Goal: Task Accomplishment & Management: Use online tool/utility

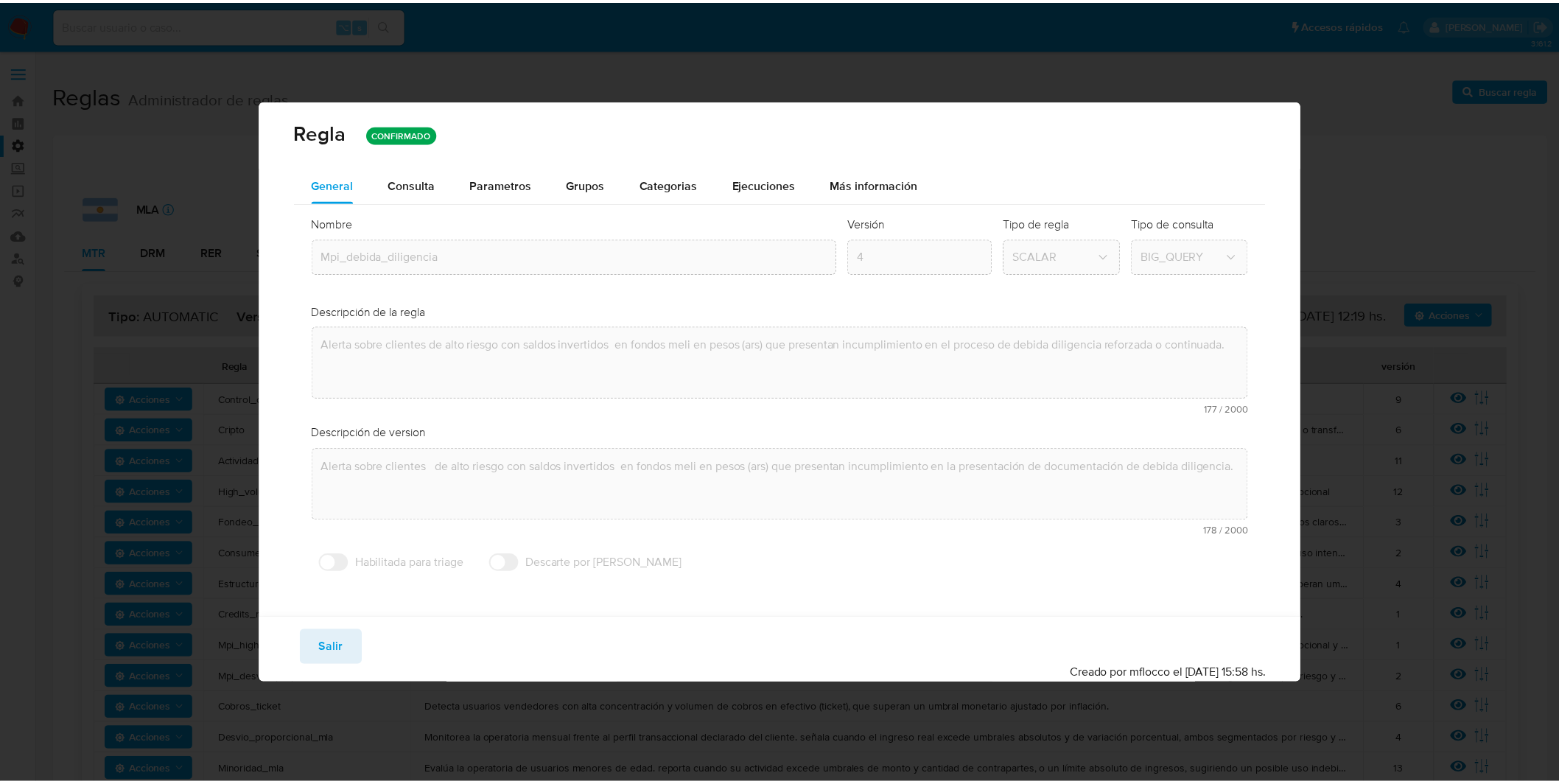
scroll to position [483, 0]
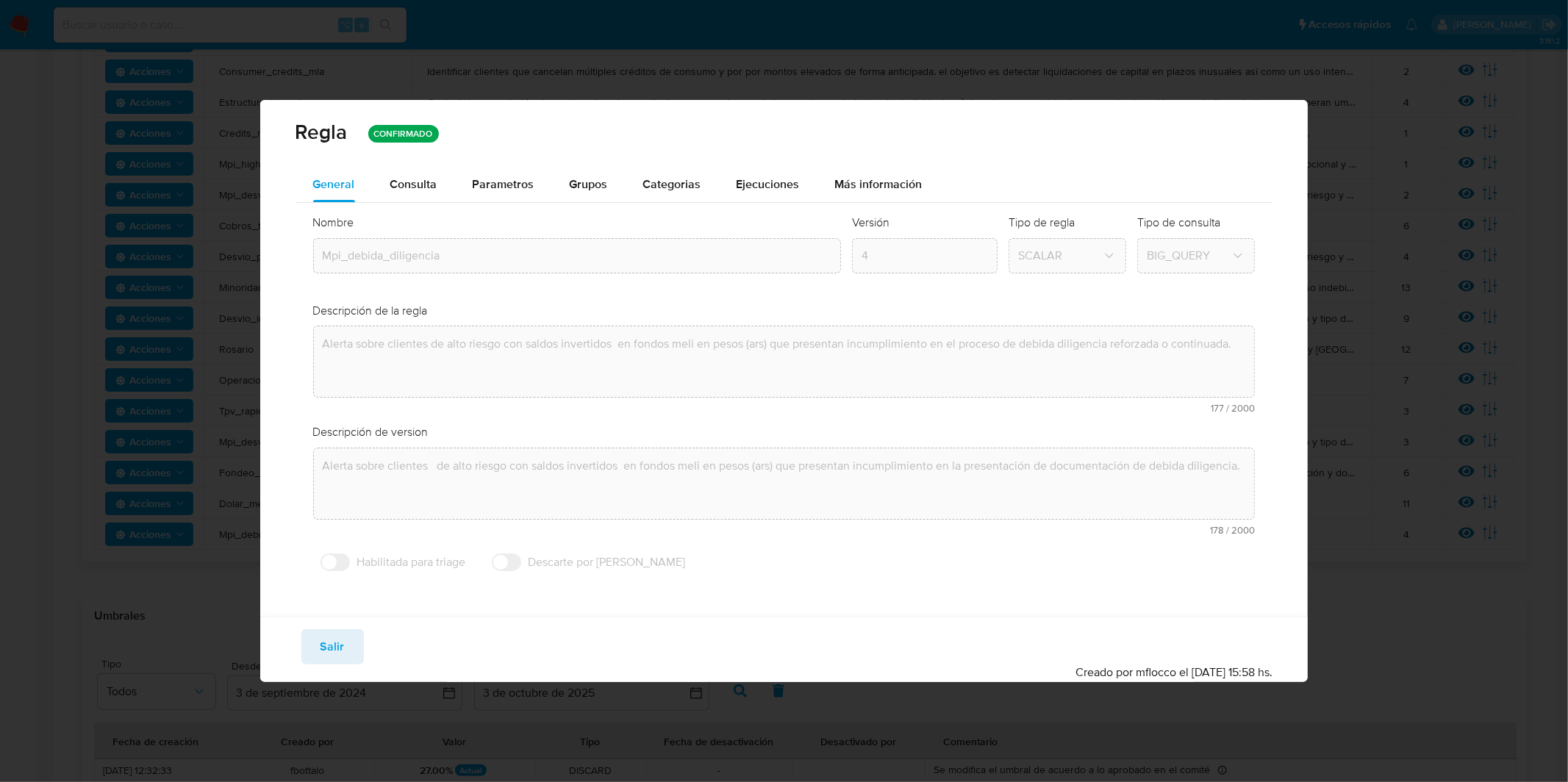
drag, startPoint x: 356, startPoint y: 649, endPoint x: 347, endPoint y: 639, distance: 13.5
click at [356, 649] on button "Salir" at bounding box center [332, 646] width 62 height 35
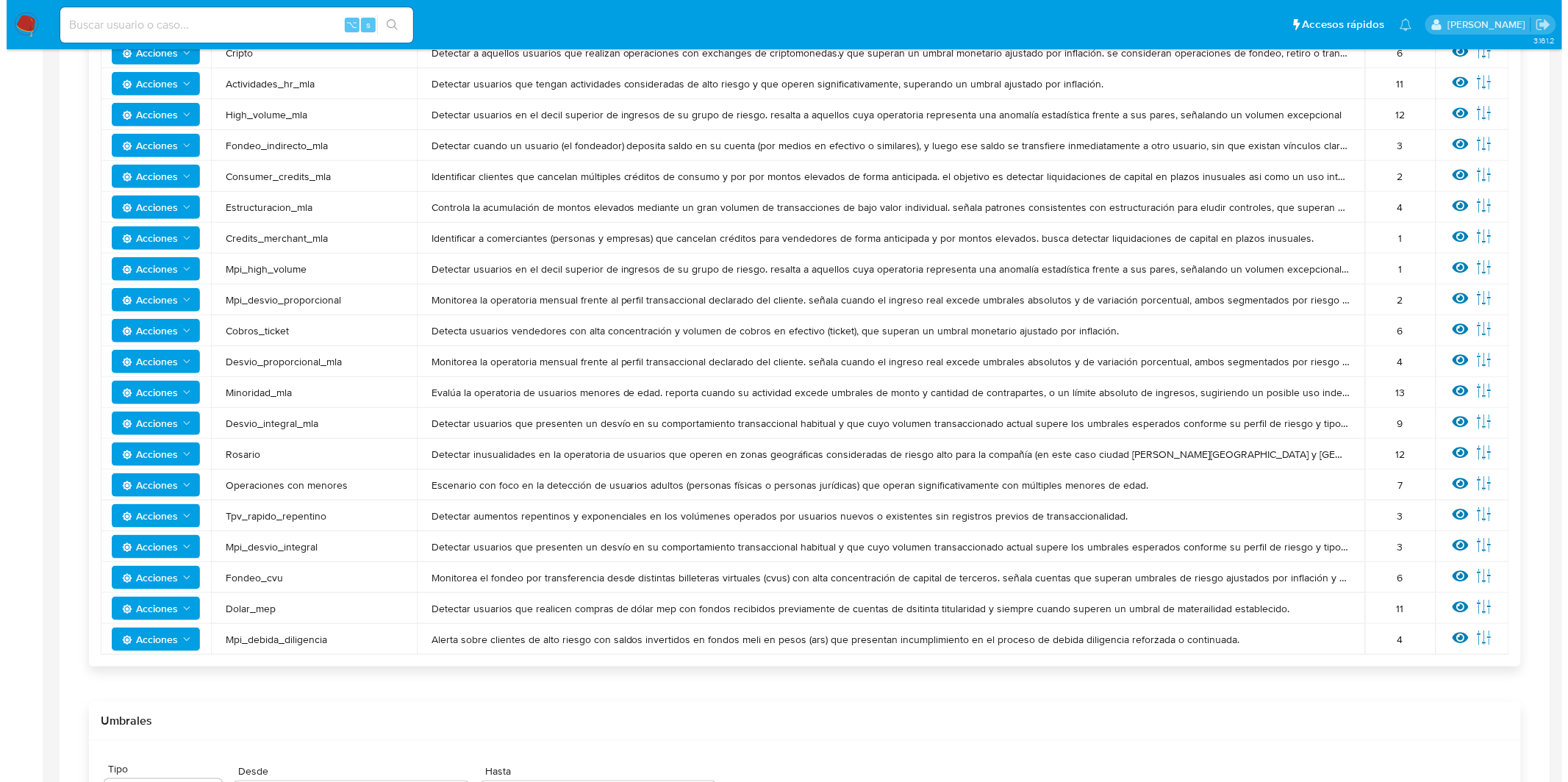
scroll to position [420, 0]
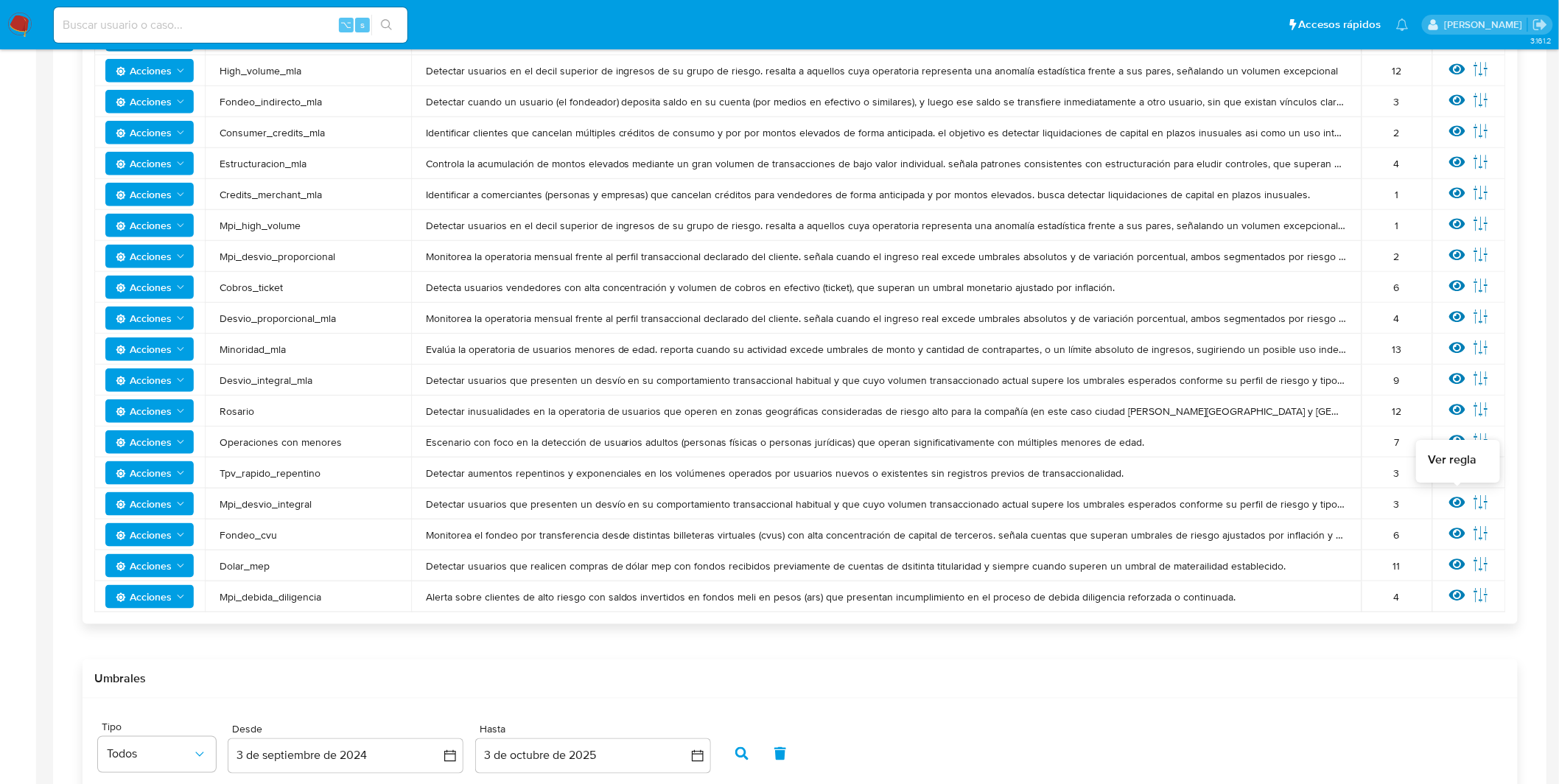
click at [1463, 503] on icon at bounding box center [1457, 503] width 16 height 11
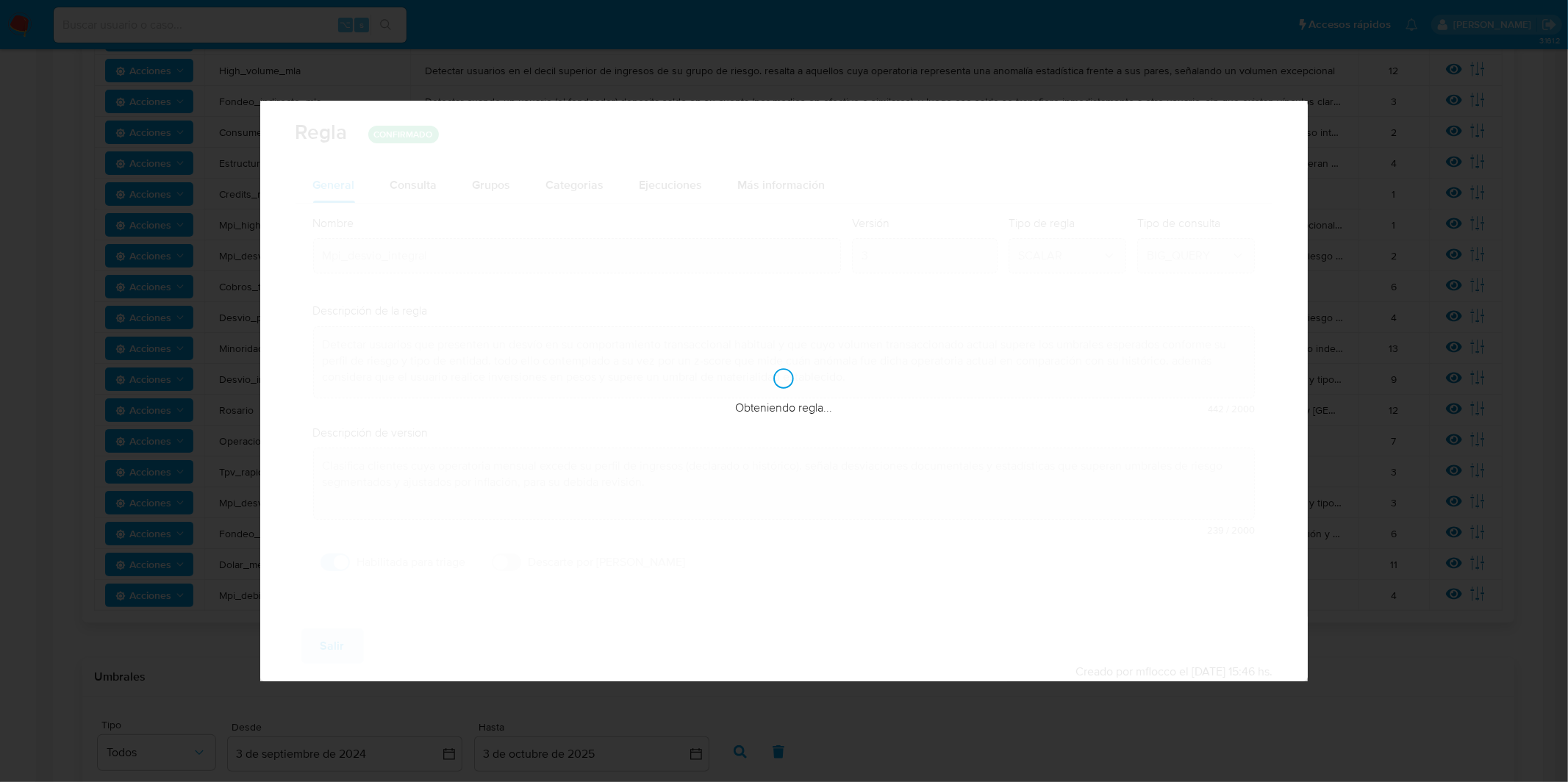
checkbox input "true"
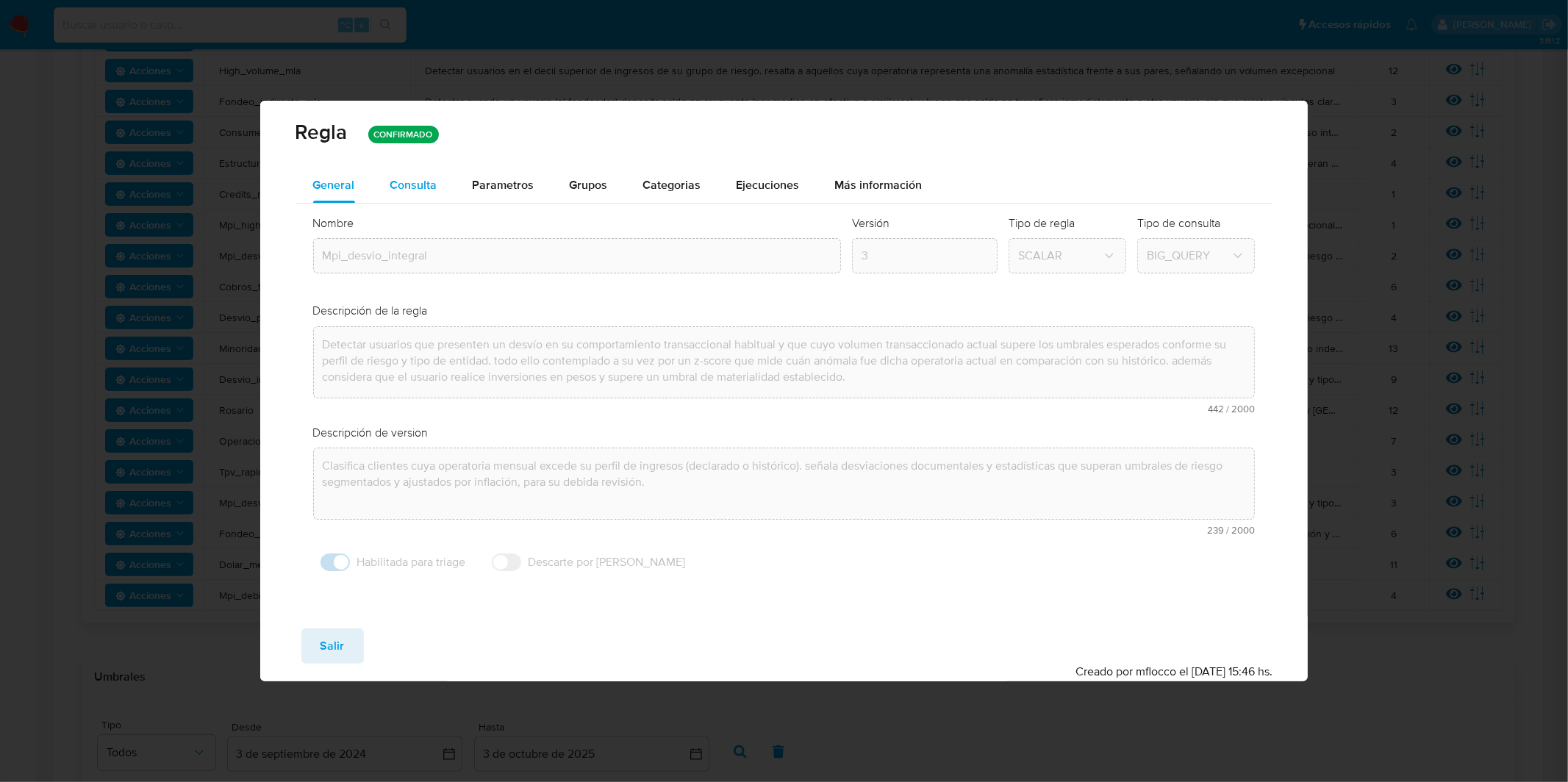
click at [413, 192] on span "Consulta" at bounding box center [414, 185] width 47 height 17
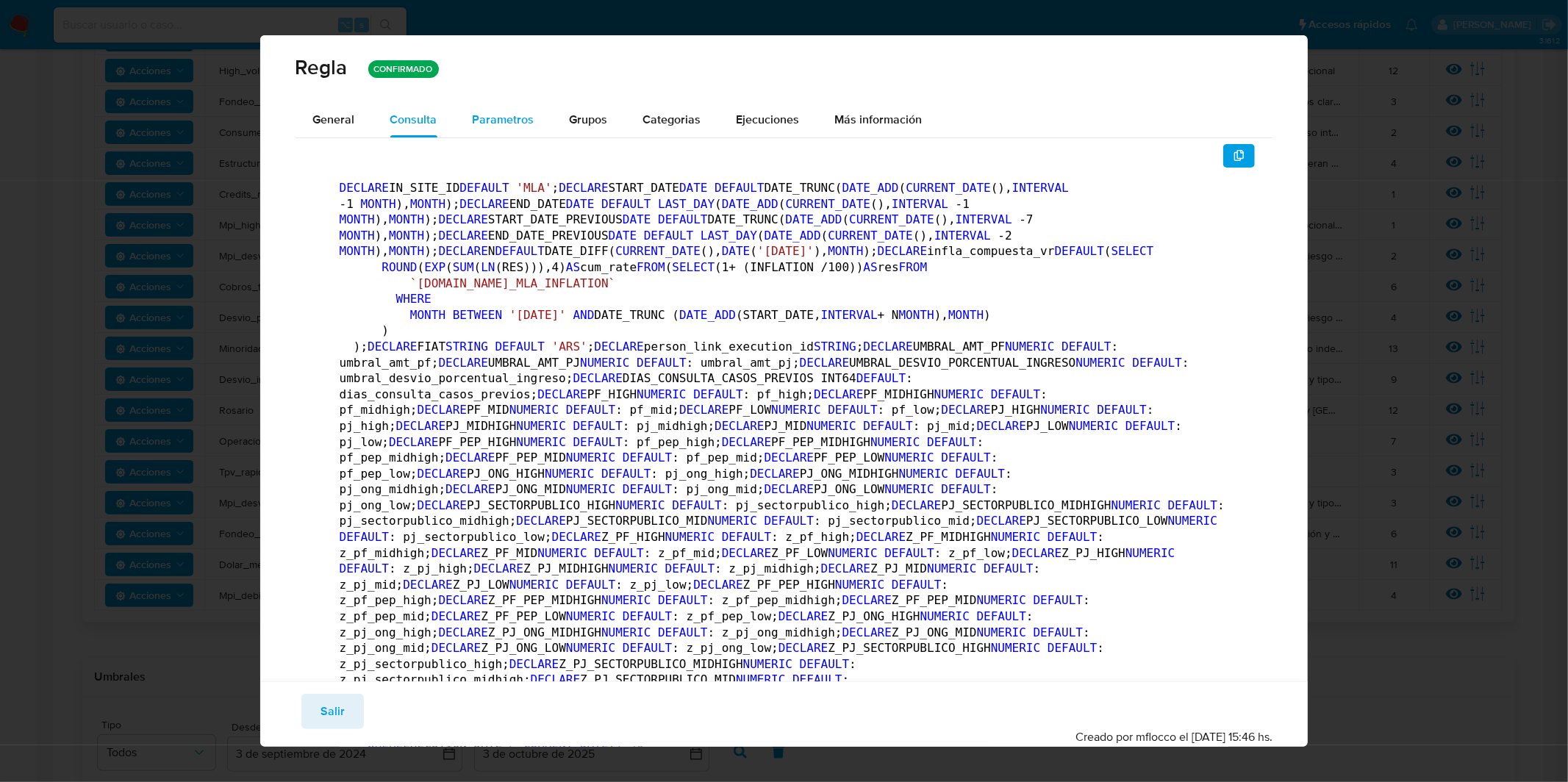
click at [473, 119] on span "Parametros" at bounding box center [503, 119] width 62 height 17
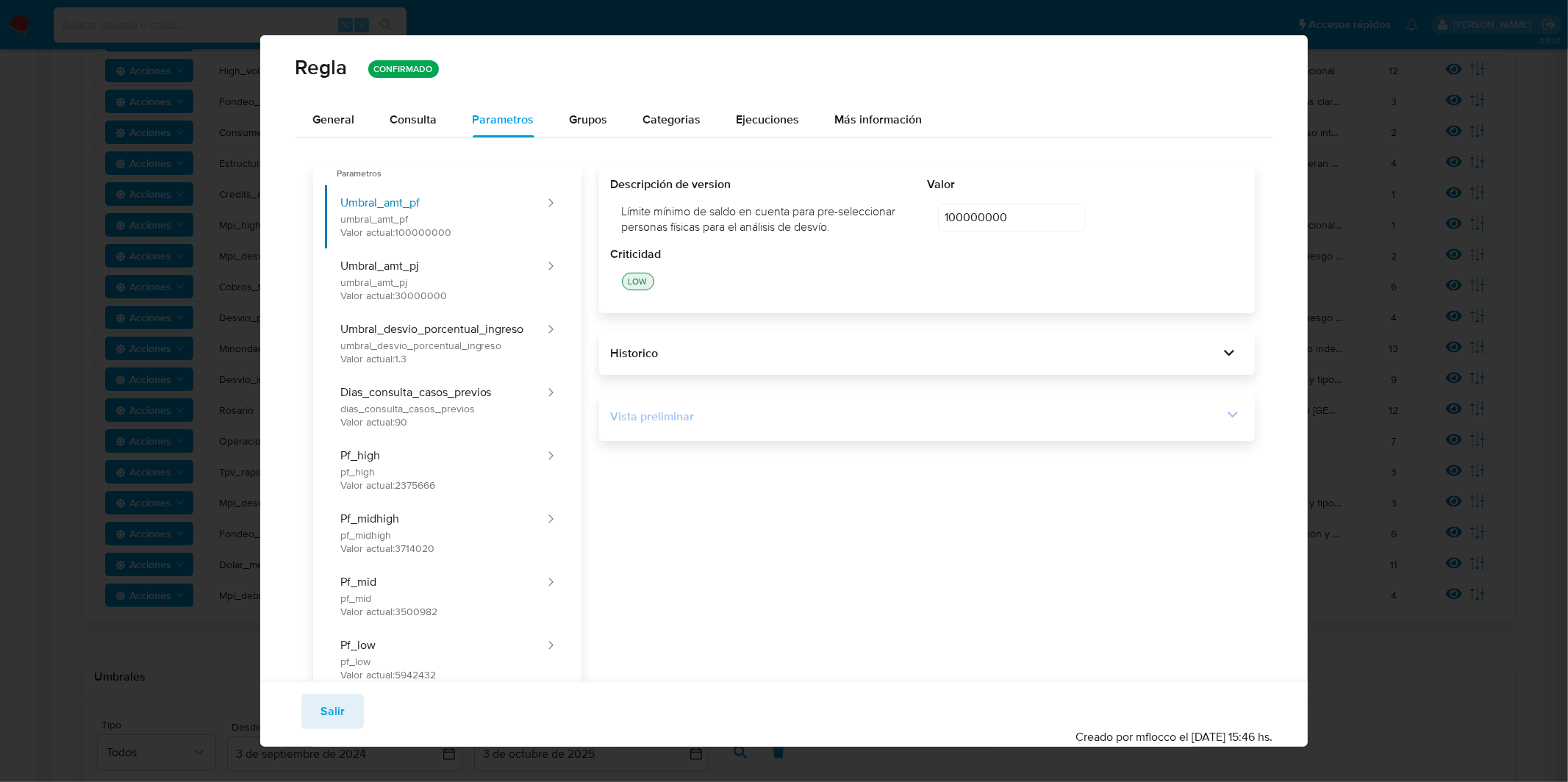
click at [1104, 423] on div "Vista preliminar" at bounding box center [917, 416] width 612 height 16
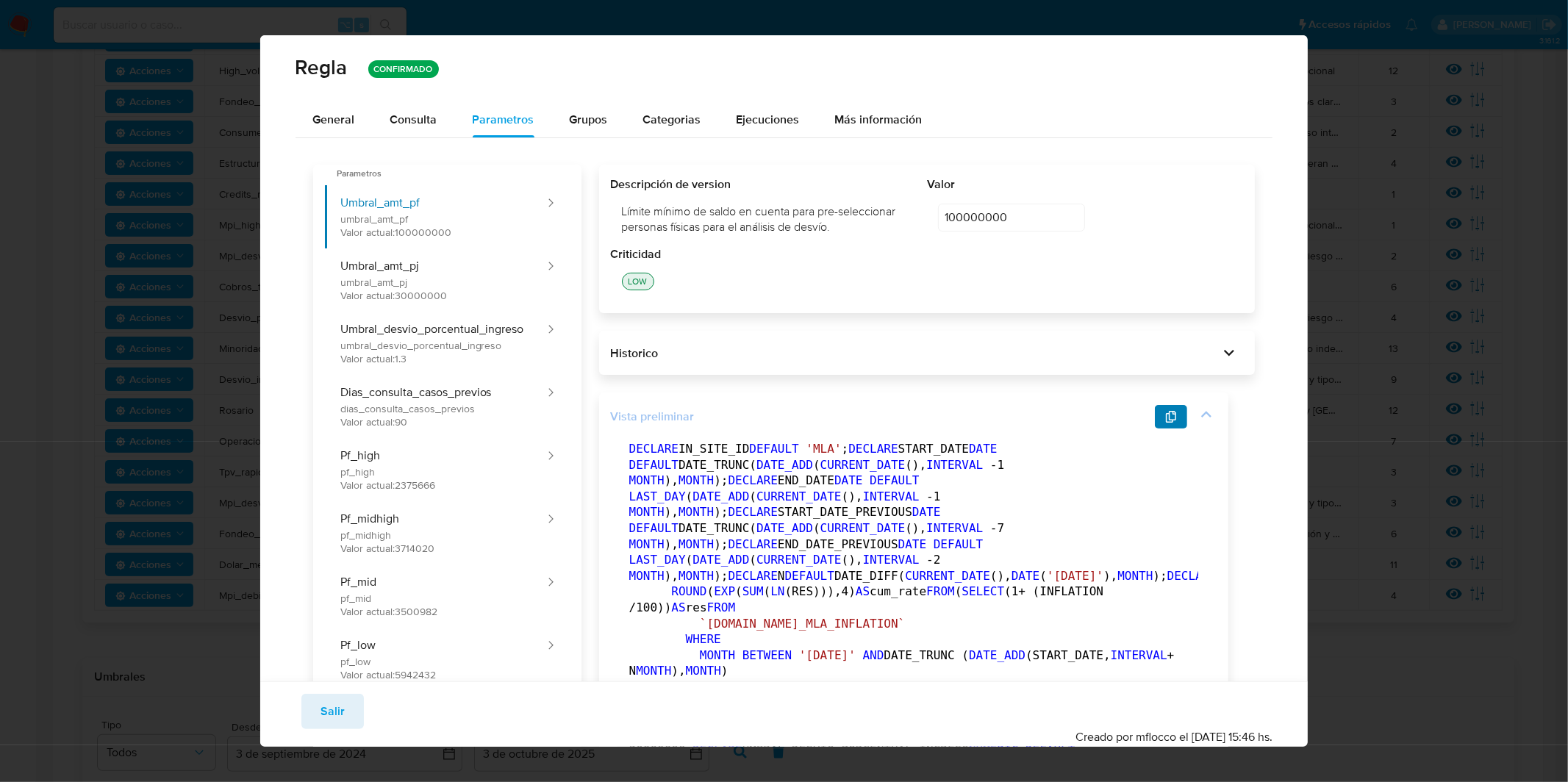
click at [1170, 417] on icon "button" at bounding box center [1171, 416] width 10 height 12
click at [231, 301] on div "[PERSON_NAME] CONFIRMADO General Consulta Parametros Evidencias Grupos Categori…" at bounding box center [784, 391] width 1568 height 782
drag, startPoint x: 349, startPoint y: 720, endPoint x: 314, endPoint y: 607, distance: 118.3
click at [349, 720] on button "Salir" at bounding box center [332, 710] width 62 height 35
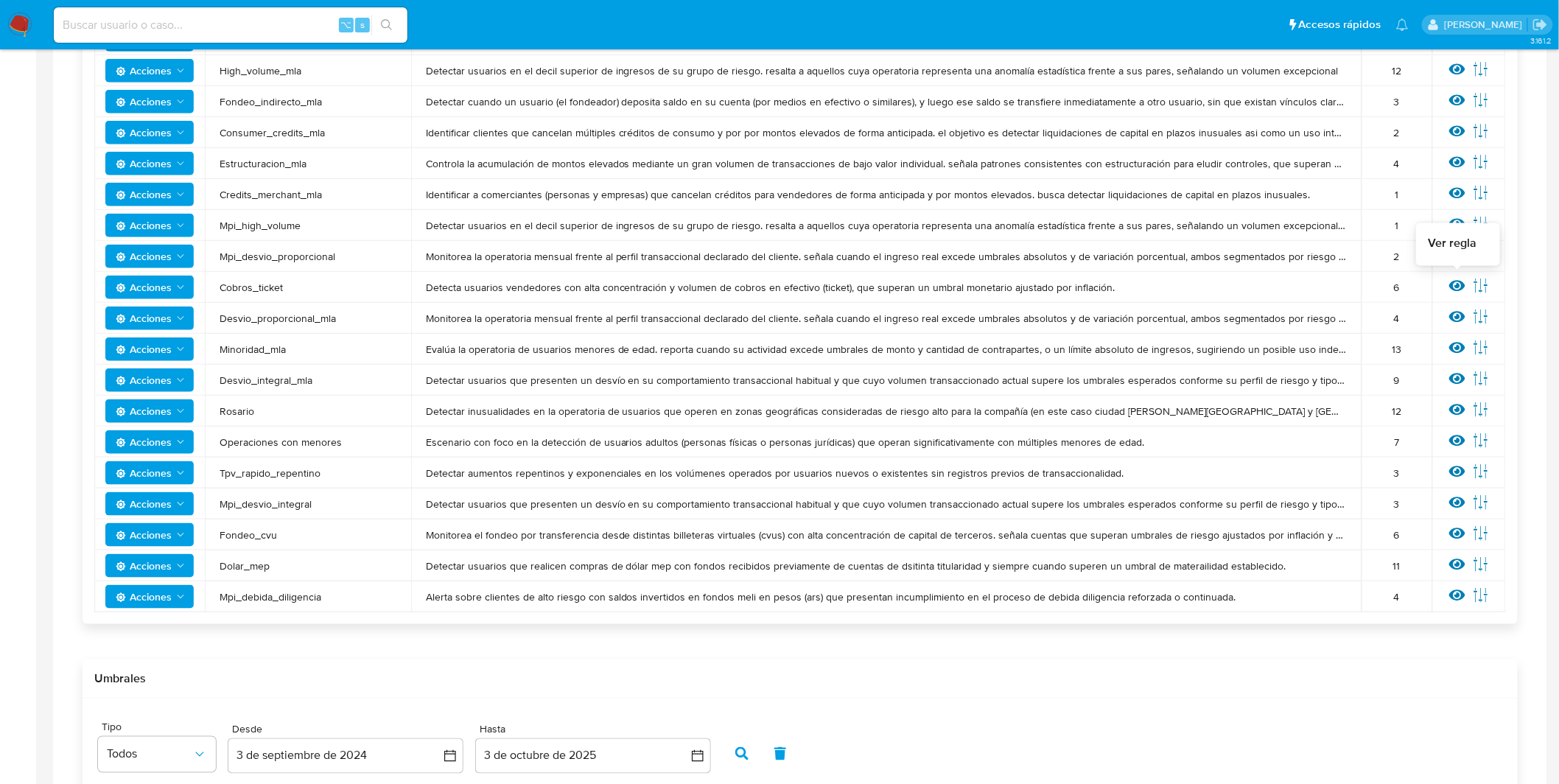
click at [1459, 289] on icon at bounding box center [1457, 286] width 16 height 16
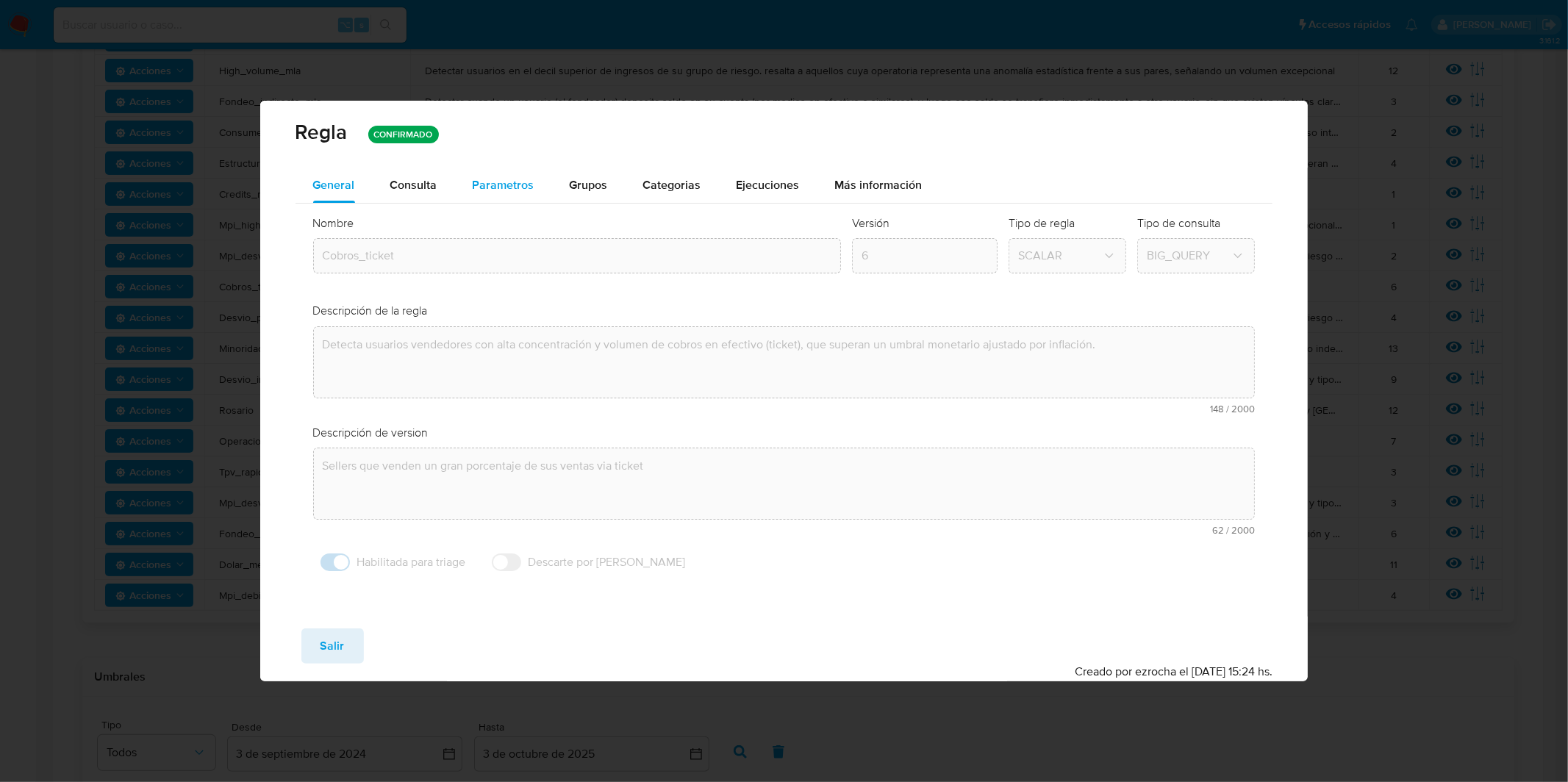
drag, startPoint x: 483, startPoint y: 182, endPoint x: 512, endPoint y: 212, distance: 41.7
click at [483, 182] on span "Parametros" at bounding box center [503, 185] width 62 height 17
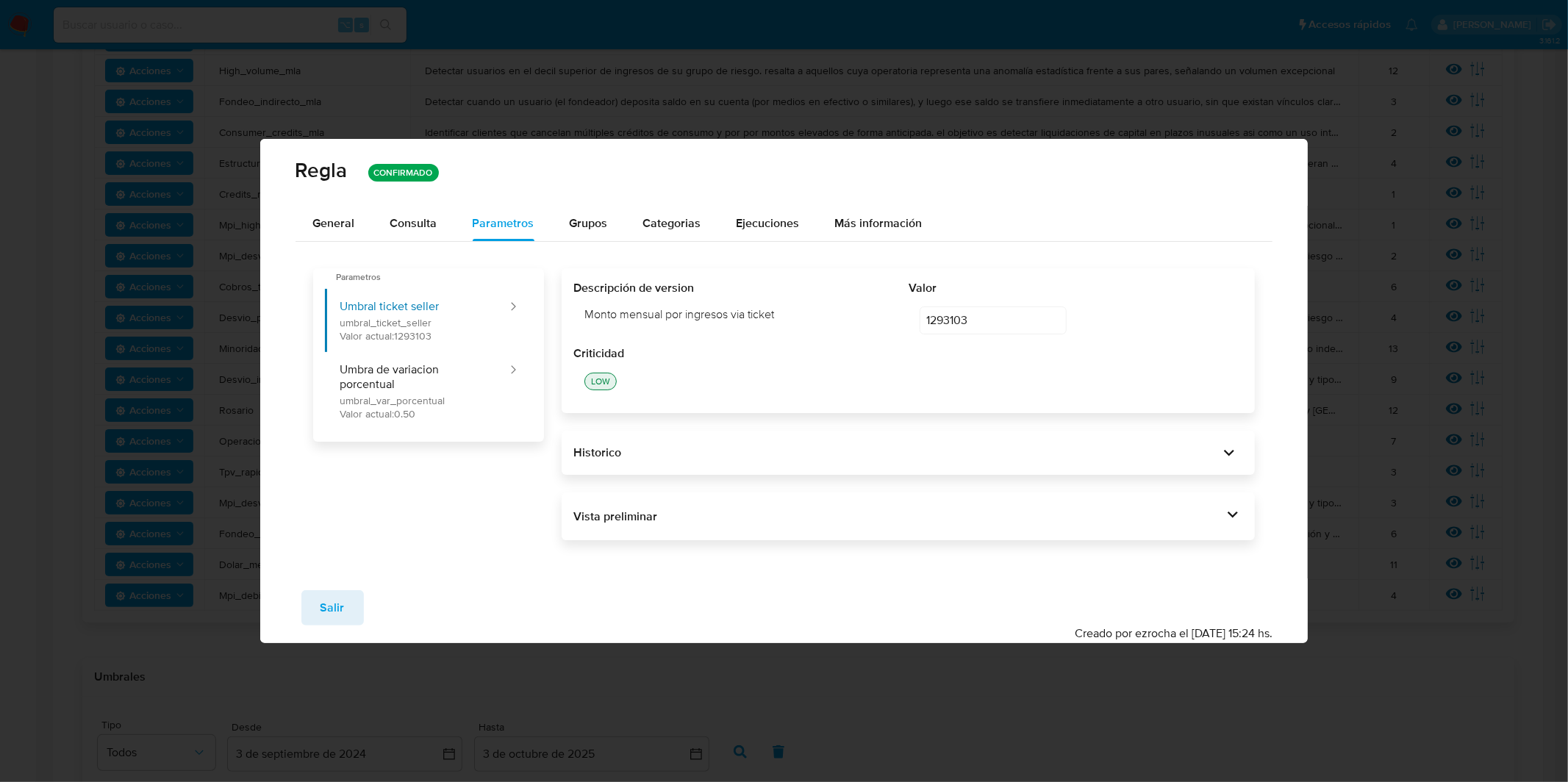
click at [935, 535] on div "Vista preliminar DECLARE UMBRAL_TICKET_SELLER NUMERIC DEFAULT 1293103 ; DECLARE…" at bounding box center [908, 517] width 693 height 49
click at [932, 523] on div "Vista preliminar" at bounding box center [897, 517] width 649 height 16
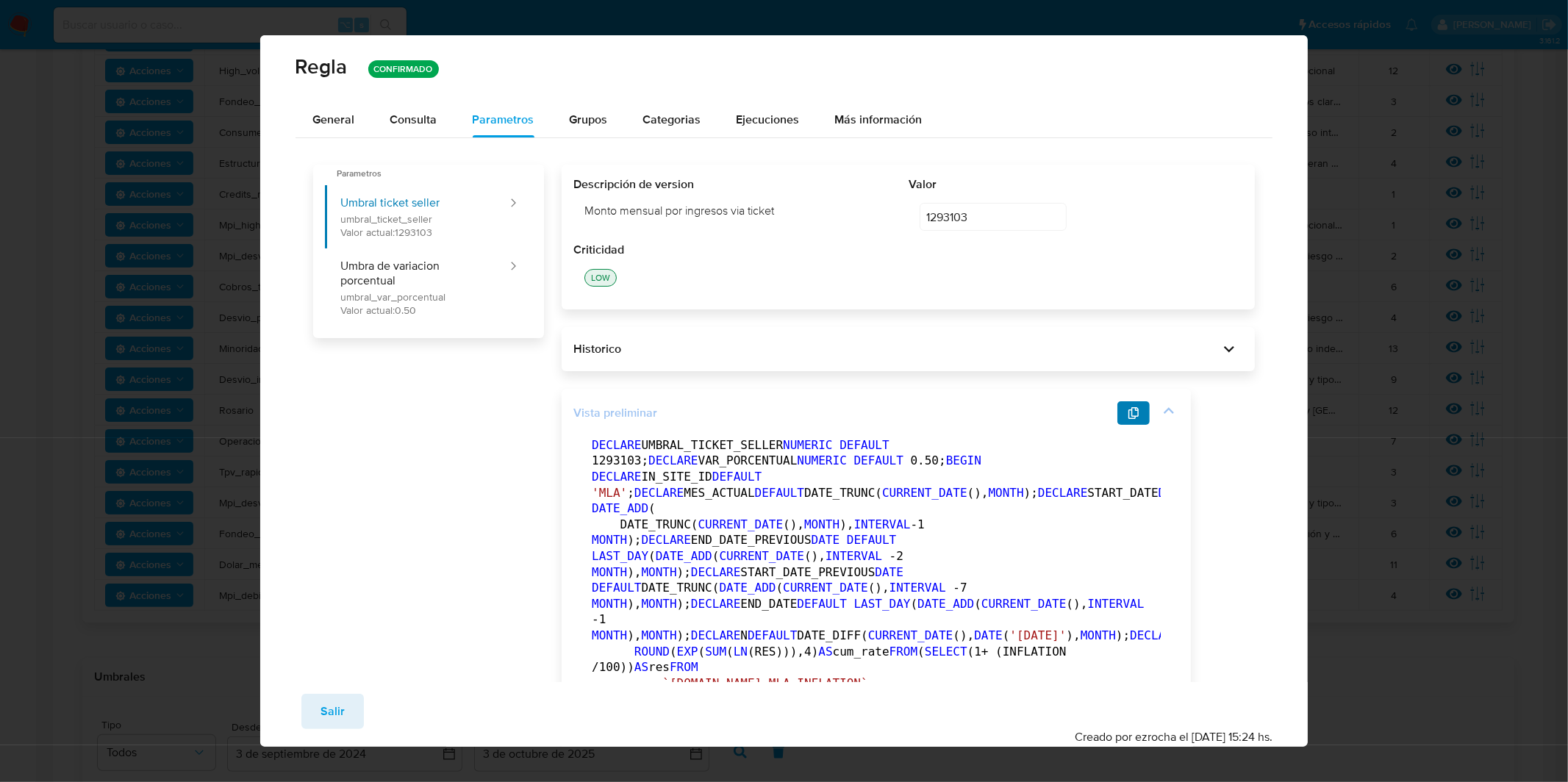
click at [1128, 409] on icon "button" at bounding box center [1133, 413] width 10 height 12
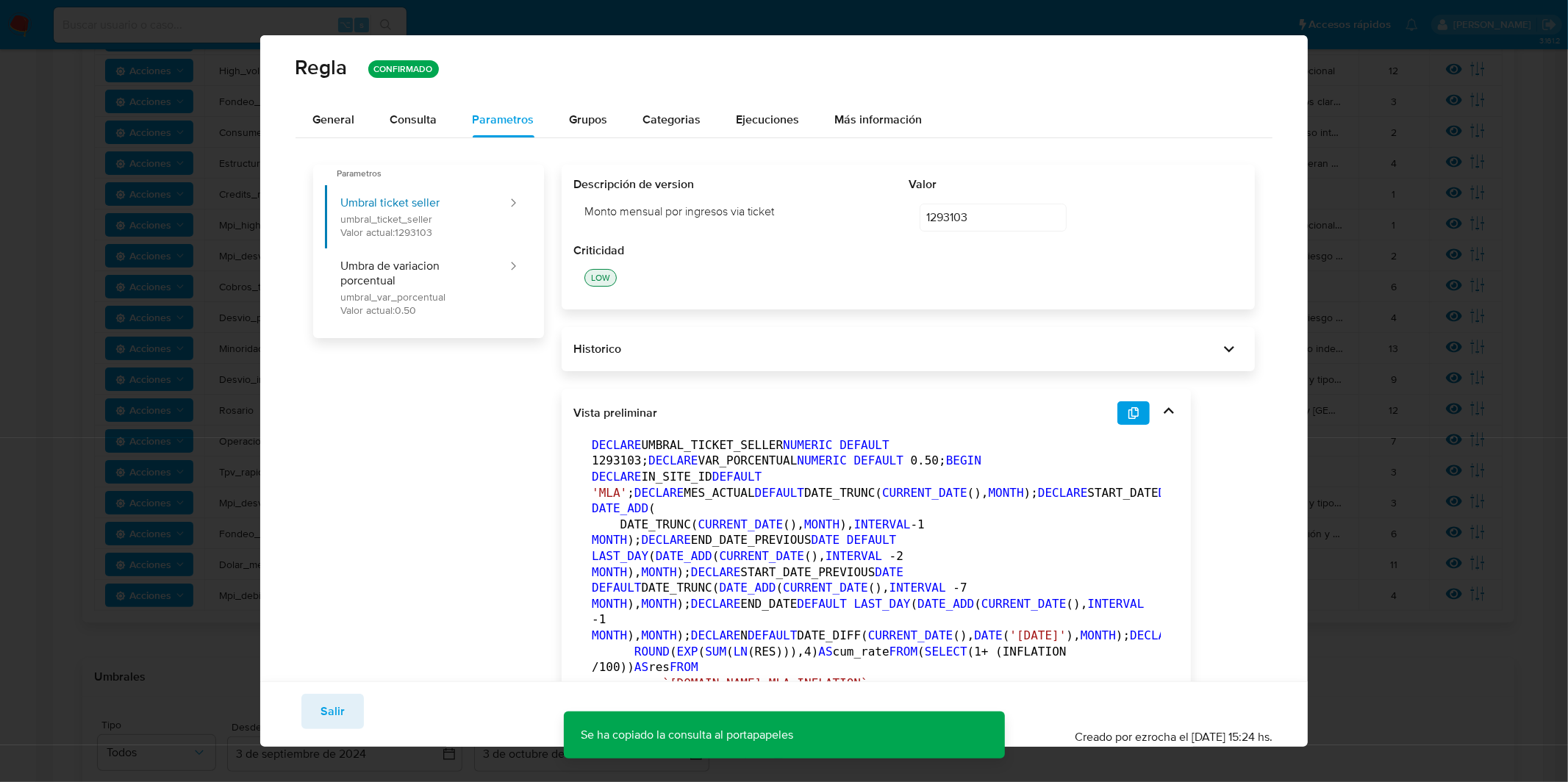
click at [346, 124] on span "General" at bounding box center [334, 119] width 42 height 17
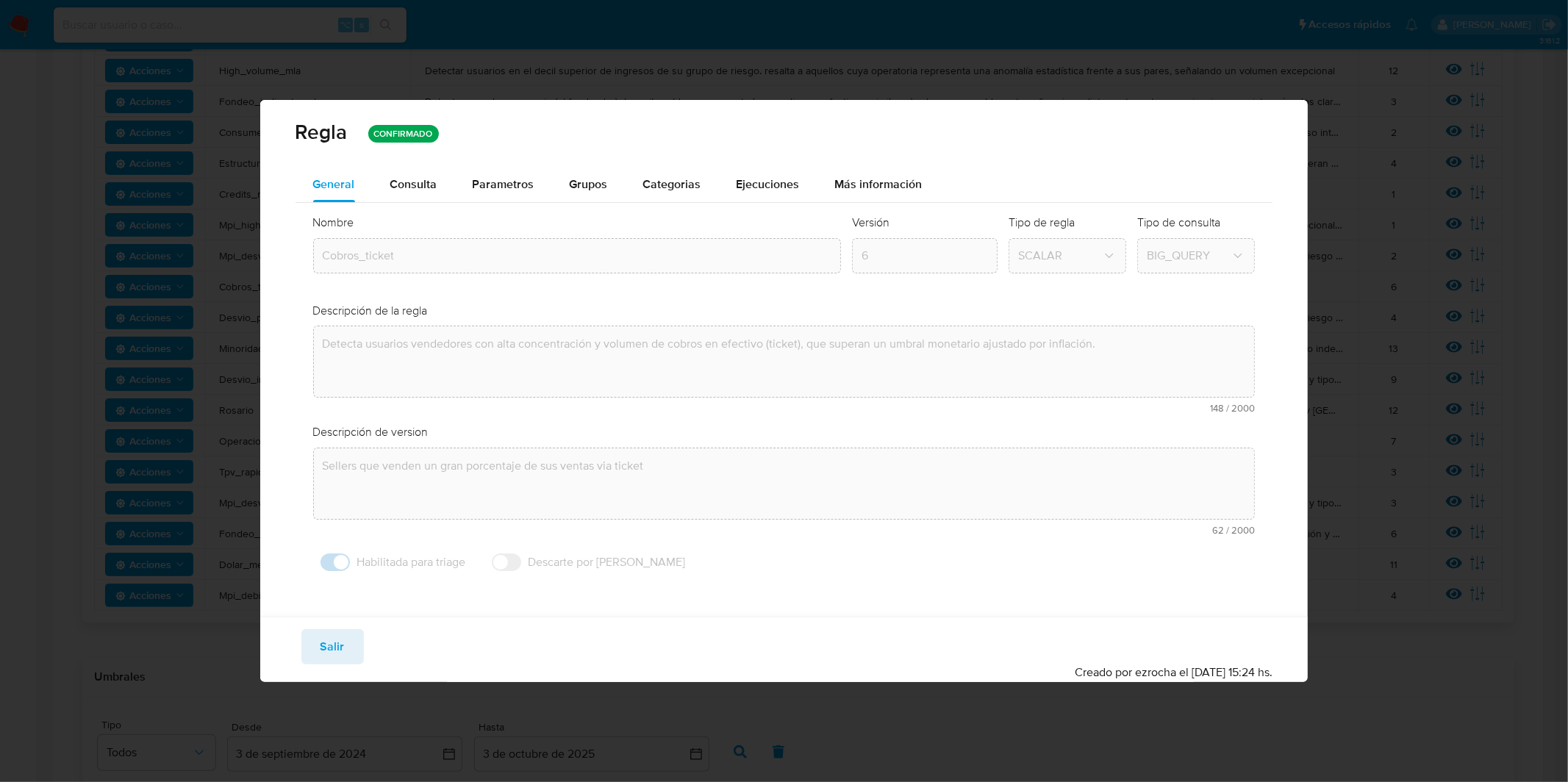
click at [225, 272] on div "[PERSON_NAME] CONFIRMADO General Consulta Parametros Evidencias Grupos Categori…" at bounding box center [784, 391] width 1568 height 782
click at [342, 656] on span "Salir" at bounding box center [332, 647] width 24 height 33
type input "1"
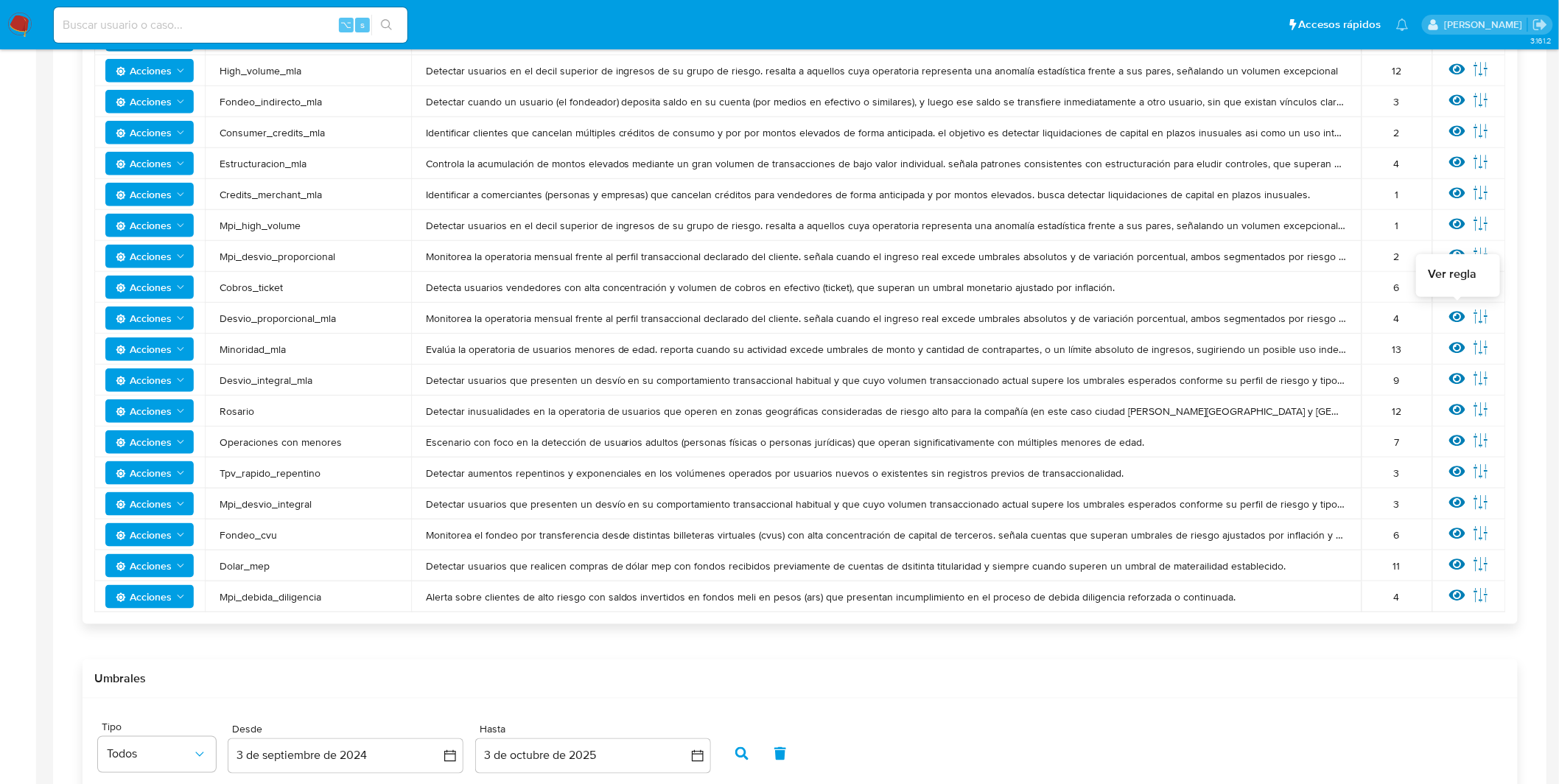
click at [1458, 319] on icon at bounding box center [1457, 317] width 16 height 16
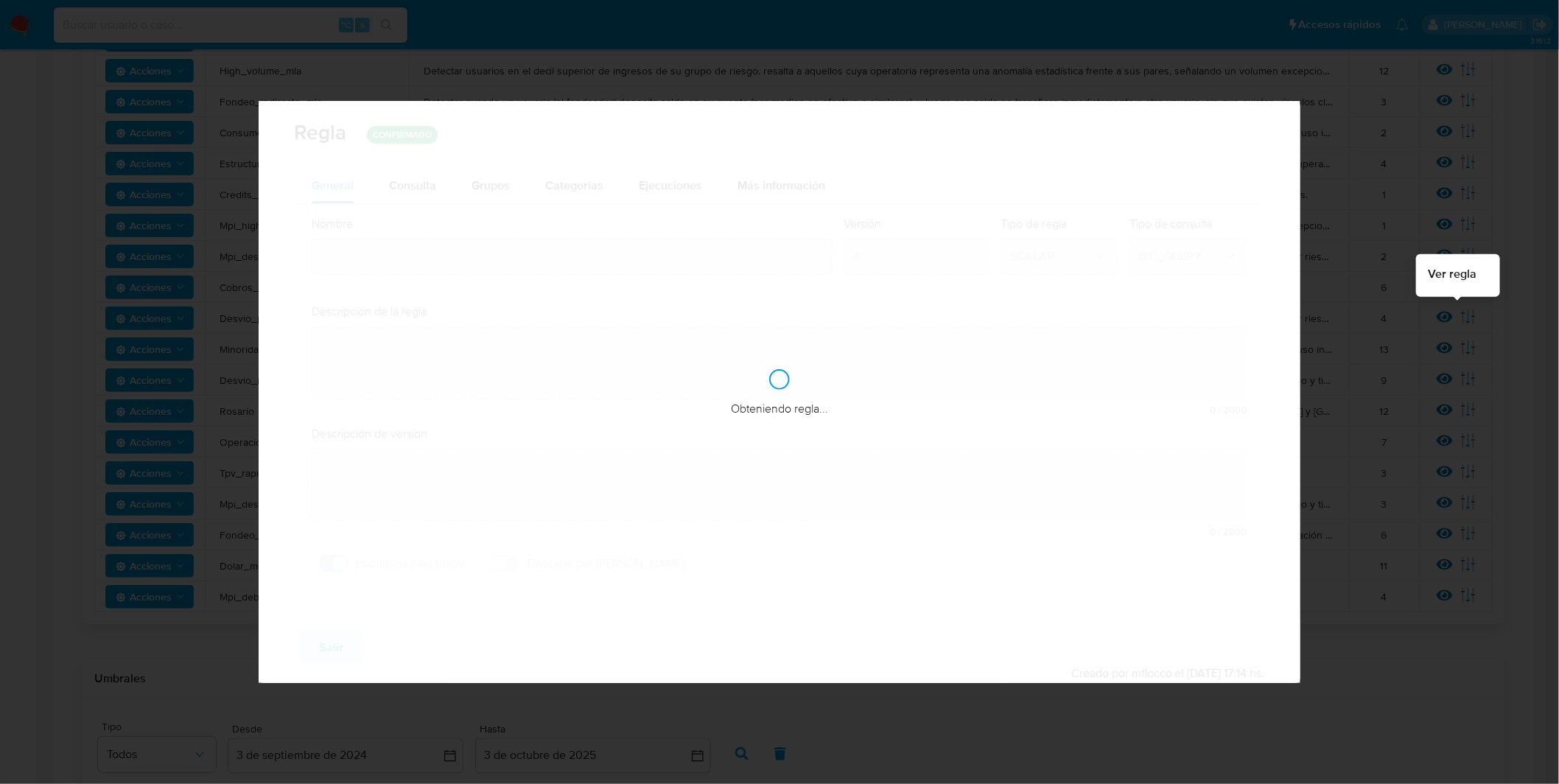
type input "Desvio_proporcional_mla"
type textarea "Monitorea la operatoria mensual frente al perfil transaccional declarado del cl…"
type textarea "Usuarios que hayan tenido un desvío porcentual elevado con respecto al perfil c…"
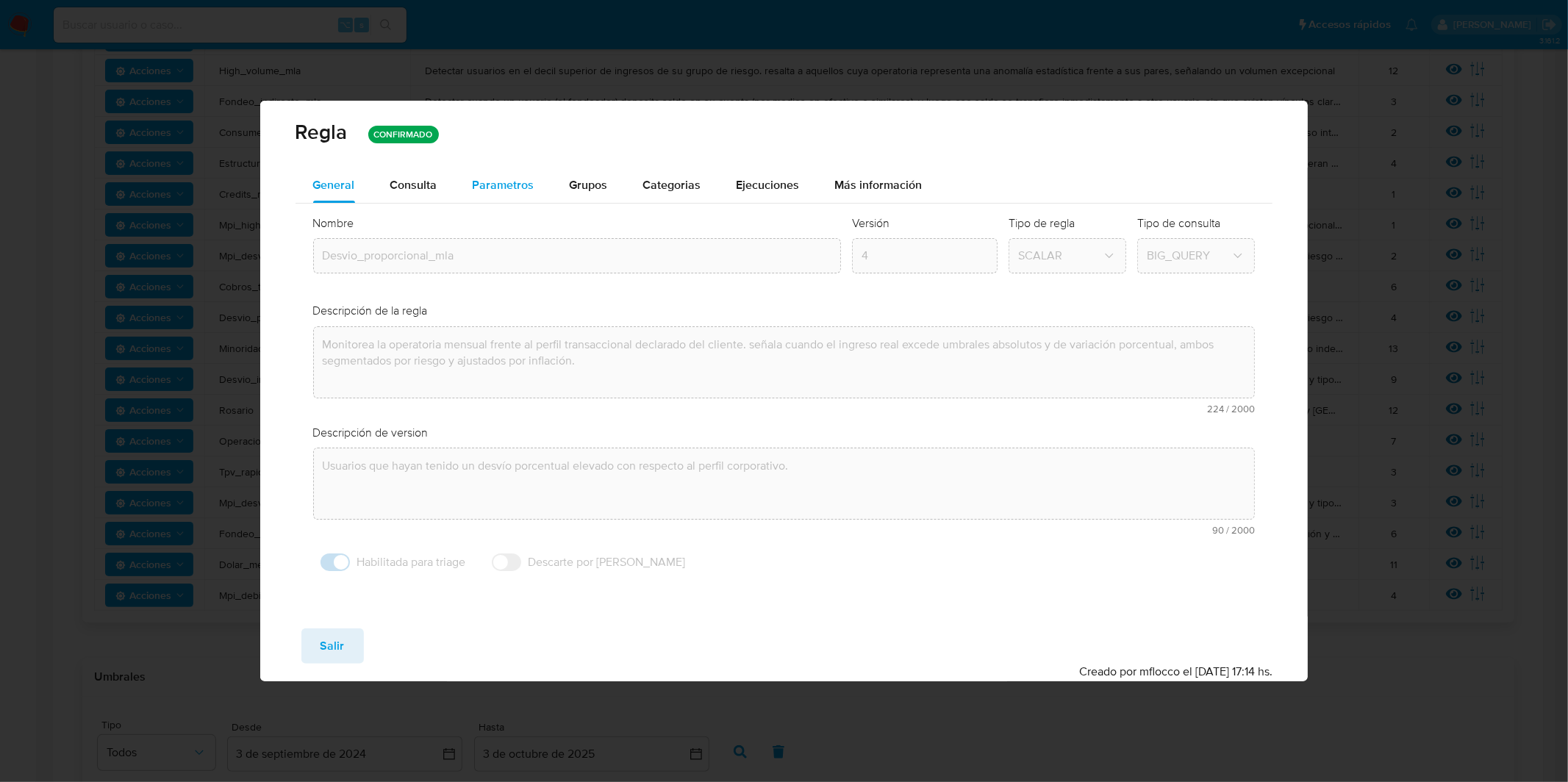
click at [492, 188] on span "Parametros" at bounding box center [503, 185] width 62 height 17
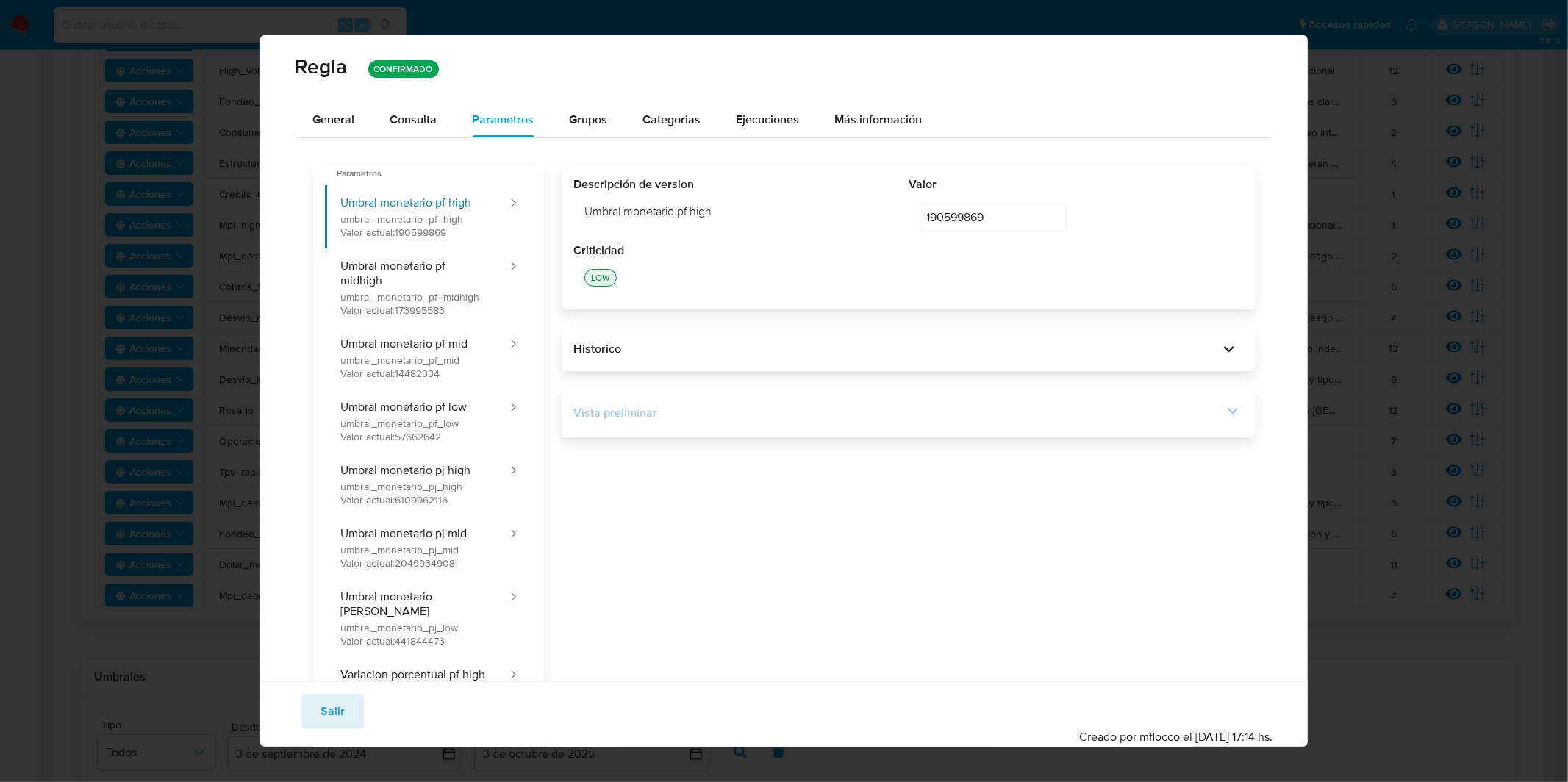
click at [718, 417] on div "Vista preliminar" at bounding box center [897, 413] width 649 height 16
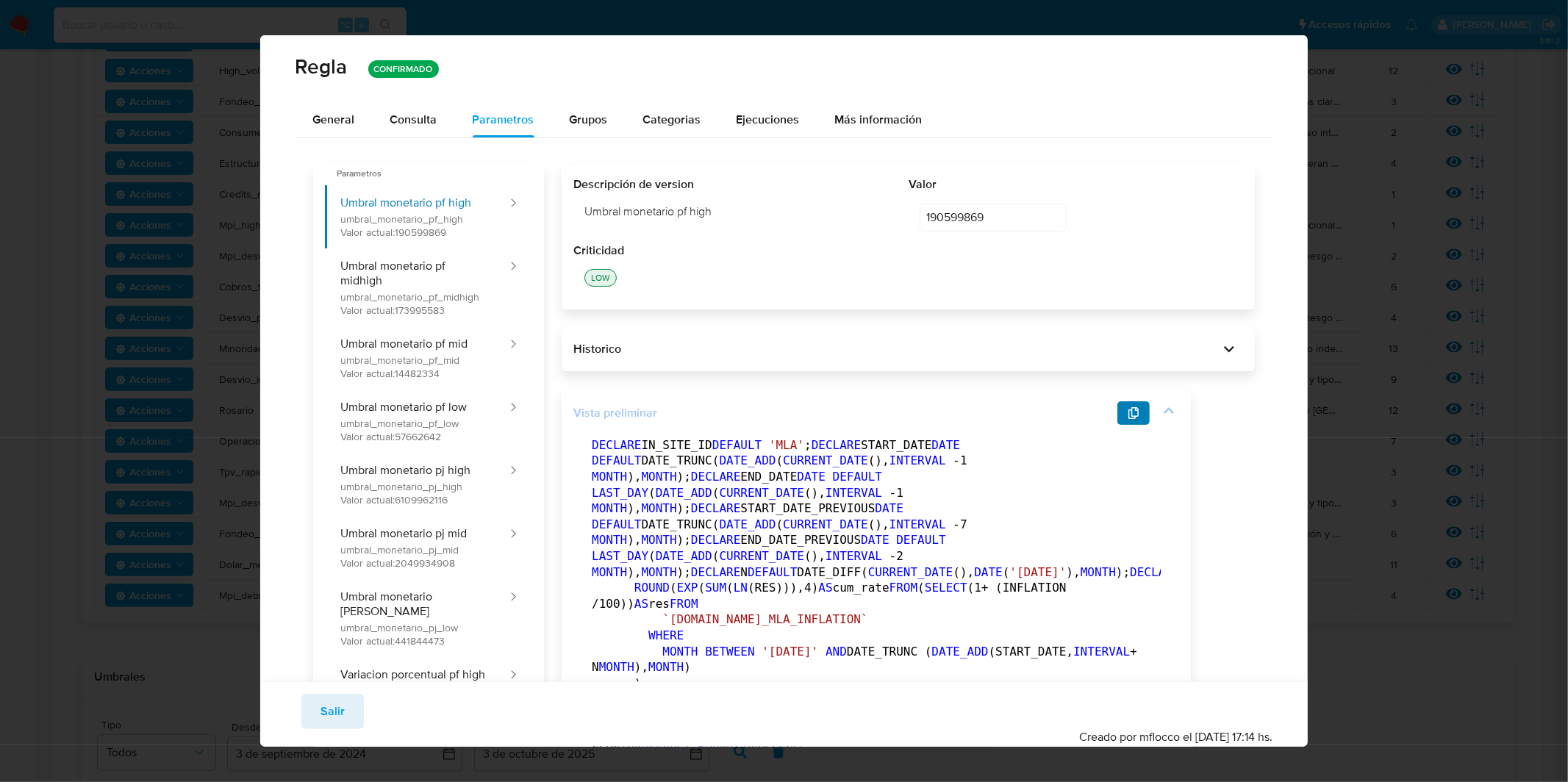
click at [1131, 410] on icon "button" at bounding box center [1133, 413] width 12 height 12
click at [340, 115] on span "General" at bounding box center [334, 119] width 42 height 17
